Goal: Information Seeking & Learning: Understand process/instructions

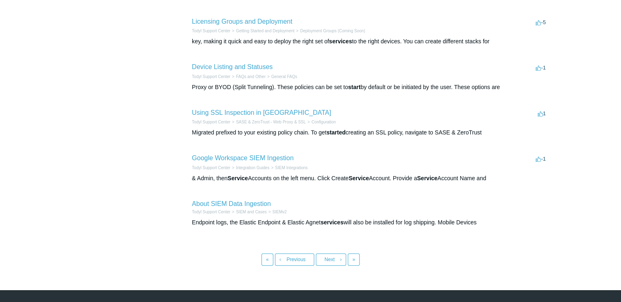
scroll to position [327, 0]
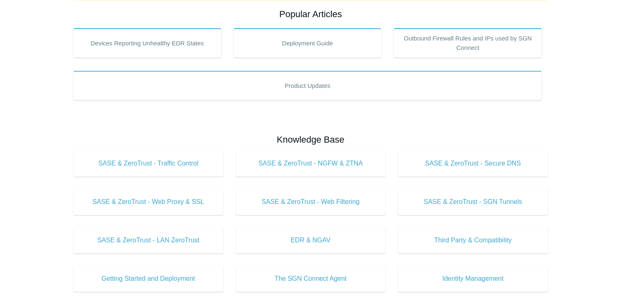
scroll to position [164, 0]
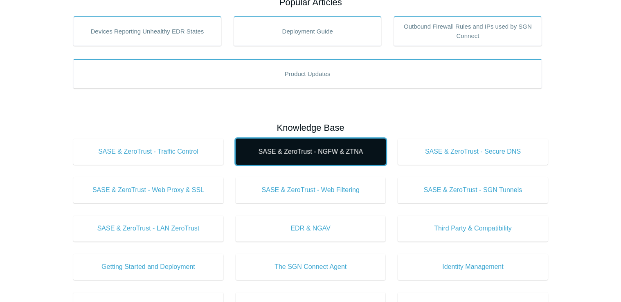
click at [280, 147] on span "SASE & ZeroTrust - NGFW & ZTNA" at bounding box center [311, 152] width 126 height 10
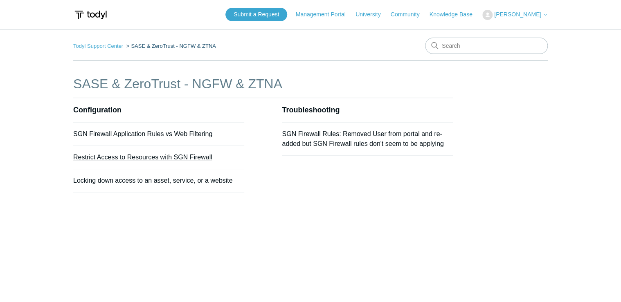
click at [183, 158] on link "Restrict Access to Resources with SGN Firewall" at bounding box center [142, 157] width 139 height 7
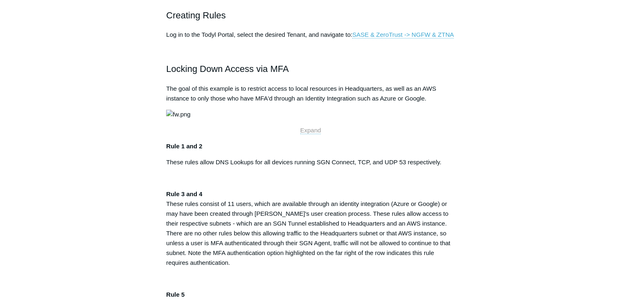
scroll to position [327, 0]
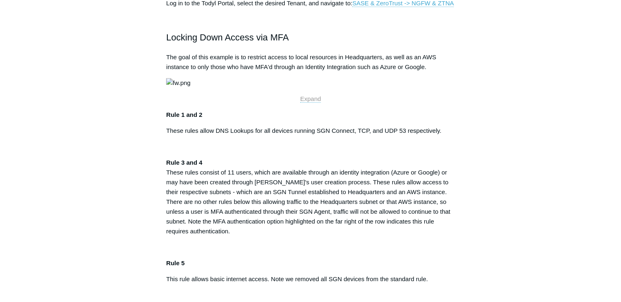
click at [190, 88] on img at bounding box center [178, 83] width 24 height 10
click at [315, 102] on span "Expand" at bounding box center [310, 98] width 21 height 7
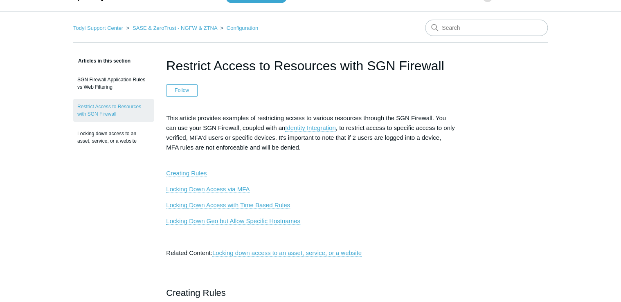
scroll to position [0, 0]
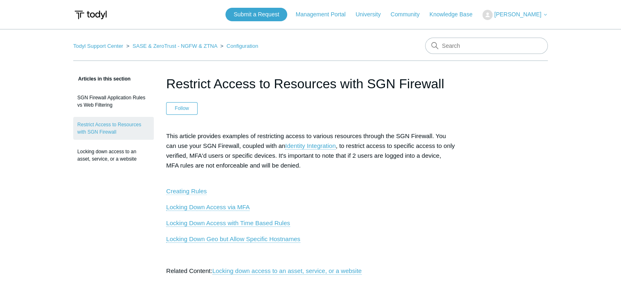
click at [179, 188] on link "Creating Rules" at bounding box center [186, 191] width 40 height 7
click at [174, 46] on link "SASE & ZeroTrust - NGFW & ZTNA" at bounding box center [174, 46] width 85 height 6
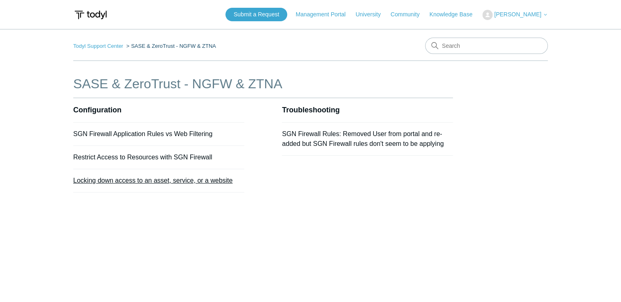
click at [158, 181] on link "Locking down access to an asset, service, or a website" at bounding box center [152, 180] width 159 height 7
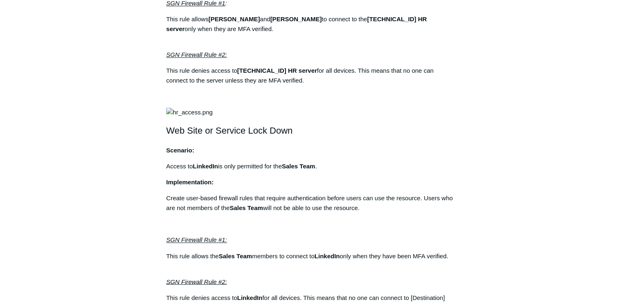
scroll to position [556, 0]
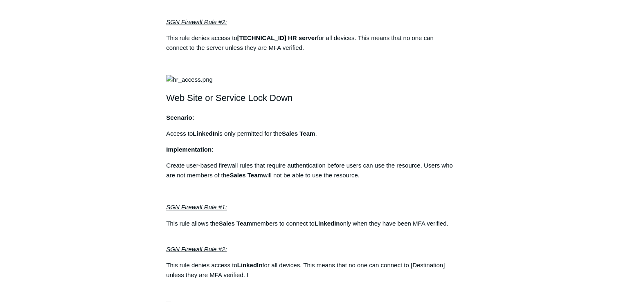
click at [80, 199] on aside "Articles in this section SGN Firewall Application Rules vs Web Filtering Restri…" at bounding box center [113, 74] width 81 height 1112
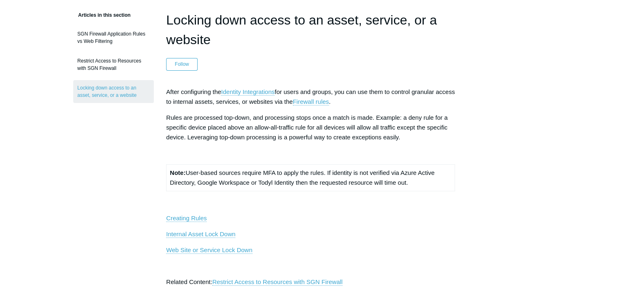
scroll to position [0, 0]
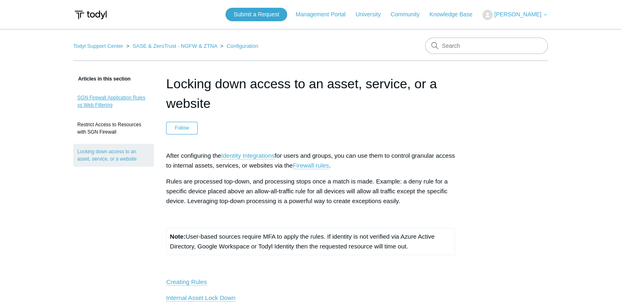
click at [103, 99] on link "SGN Firewall Application Rules vs Web Filtering" at bounding box center [113, 101] width 81 height 23
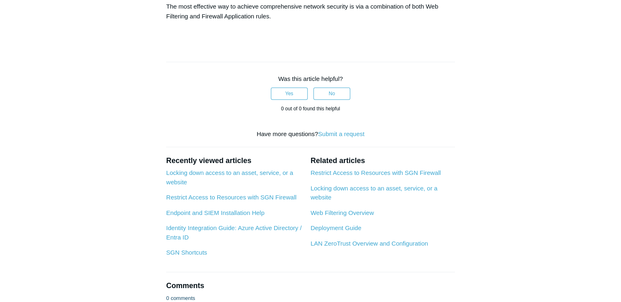
scroll to position [294, 0]
click at [219, 171] on link "Locking down access to an asset, service, or a website" at bounding box center [229, 177] width 127 height 16
click at [230, 194] on link "Restrict Access to Resources with SGN Firewall" at bounding box center [231, 196] width 130 height 7
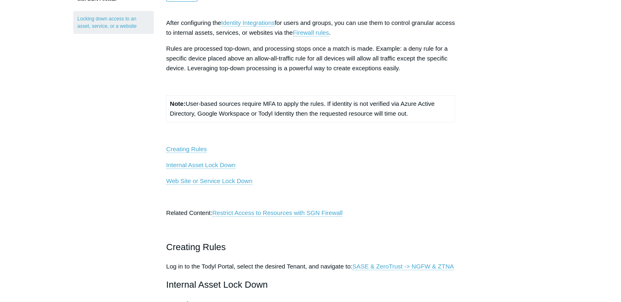
scroll to position [164, 0]
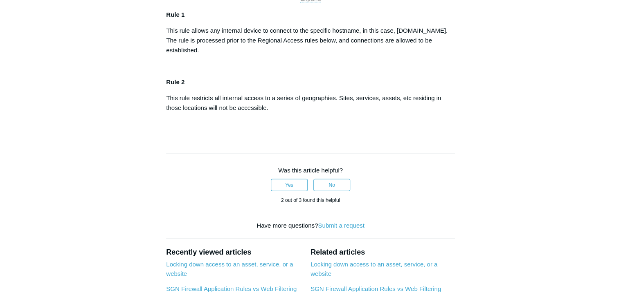
scroll to position [1047, 0]
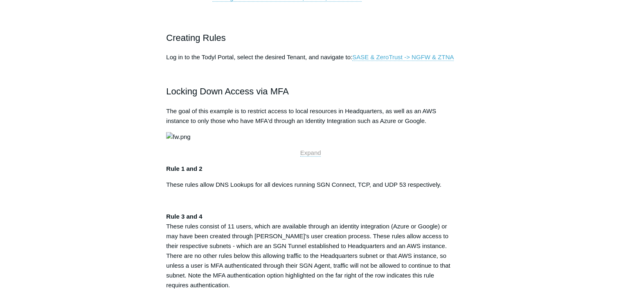
scroll to position [262, 0]
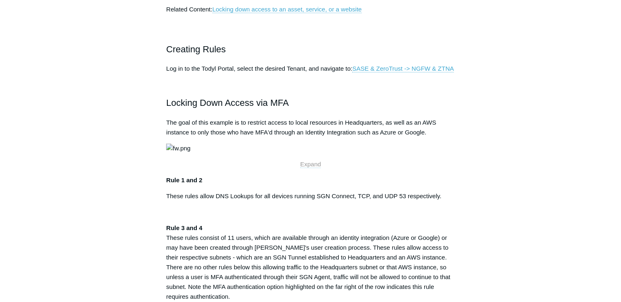
click at [309, 168] on span "Expand" at bounding box center [310, 164] width 21 height 7
